Goal: Check status: Check status

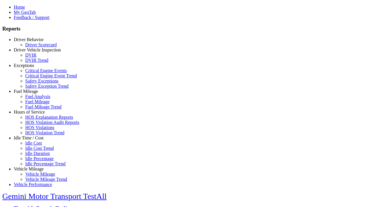
click at [33, 140] on link "Idle Time / Cost" at bounding box center [29, 137] width 30 height 5
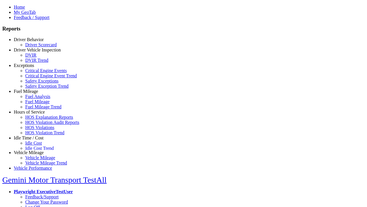
click at [37, 161] on link "Idle Percentage Trend" at bounding box center [45, 163] width 40 height 5
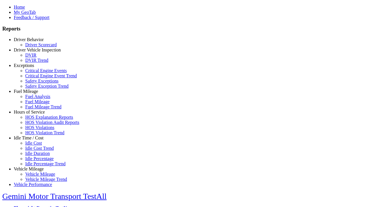
select select "**"
type input "*********"
